Goal: Find specific page/section: Find specific page/section

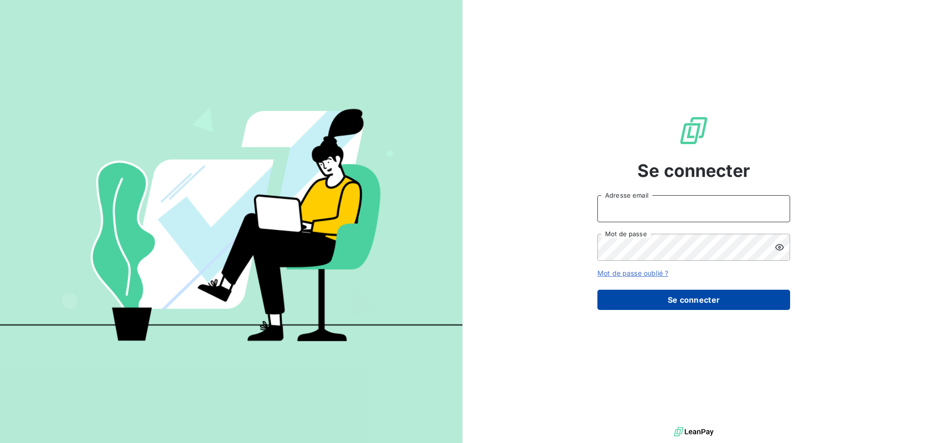
type input "mathias.dumesnil@pierres-investissement.com"
click at [699, 298] on button "Se connecter" at bounding box center [693, 300] width 193 height 20
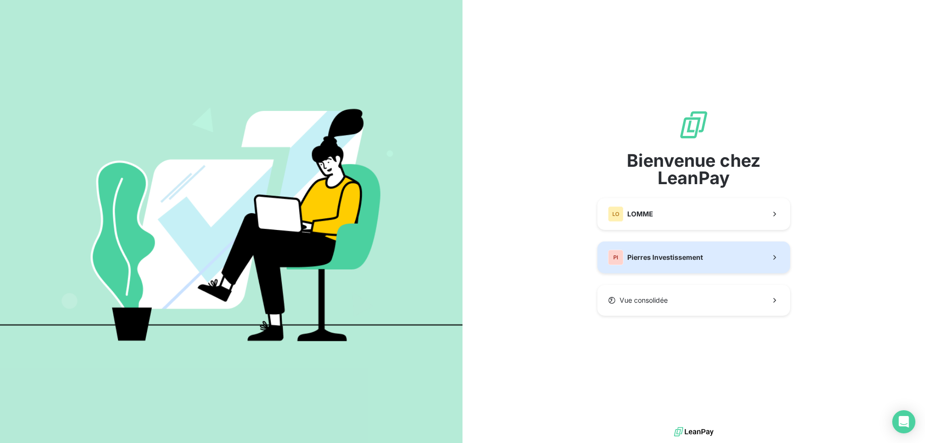
click at [666, 268] on button "PI Pierres Investissement" at bounding box center [693, 257] width 193 height 32
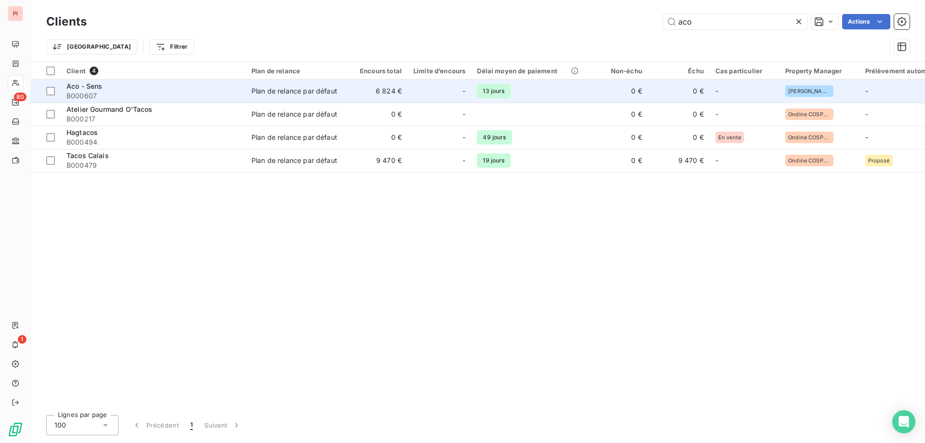
type input "aco"
click at [84, 94] on span "B000607" at bounding box center [152, 96] width 173 height 10
